Goal: Information Seeking & Learning: Learn about a topic

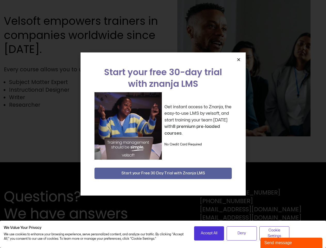
click at [163, 124] on div "Get instant access to Znanja, the easy-to-use LMS by velsoft, and start trainin…" at bounding box center [163, 125] width 137 height 67
click at [239, 59] on icon "Close" at bounding box center [239, 60] width 4 height 4
click at [209, 233] on span "Accept All" at bounding box center [209, 234] width 17 height 6
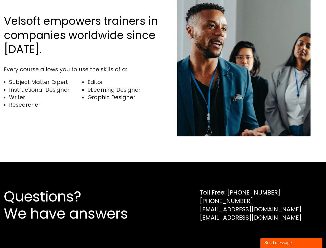
click at [242, 233] on div "Questions? We have answers Toll Free: [PHONE_NUMBER] [PHONE_NUMBER] [EMAIL_ADDR…" at bounding box center [163, 205] width 326 height 86
click at [275, 233] on div "Questions? We have answers Toll Free: [PHONE_NUMBER] [PHONE_NUMBER] [EMAIL_ADDR…" at bounding box center [163, 205] width 326 height 86
click at [292, 243] on div "Send message" at bounding box center [292, 243] width 54 height 6
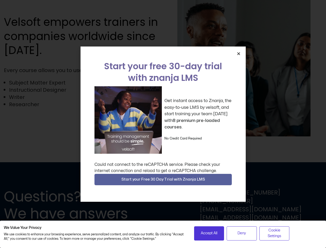
click at [163, 124] on div "Get instant access to Znanja, the easy-to-use LMS by velsoft, and start trainin…" at bounding box center [163, 119] width 137 height 67
click at [239, 53] on icon "Close" at bounding box center [239, 54] width 4 height 4
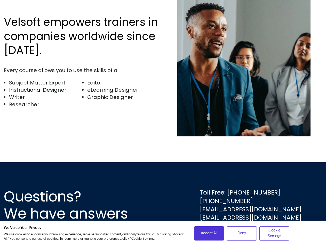
click at [163, 180] on div "Questions? We have answers Toll Free: [PHONE_NUMBER] [PHONE_NUMBER] [EMAIL_ADDR…" at bounding box center [163, 205] width 326 height 86
click at [209, 233] on span "Accept All" at bounding box center [209, 234] width 17 height 6
click at [242, 233] on div "Questions? We have answers Toll Free: [PHONE_NUMBER] [PHONE_NUMBER] [EMAIL_ADDR…" at bounding box center [163, 205] width 326 height 86
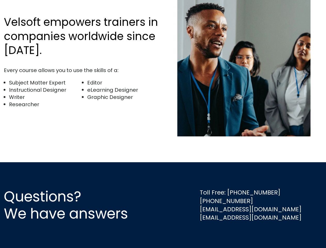
click at [275, 233] on div "Questions? We have answers Toll Free: [PHONE_NUMBER] [PHONE_NUMBER] [EMAIL_ADDR…" at bounding box center [163, 205] width 326 height 86
